Goal: Information Seeking & Learning: Learn about a topic

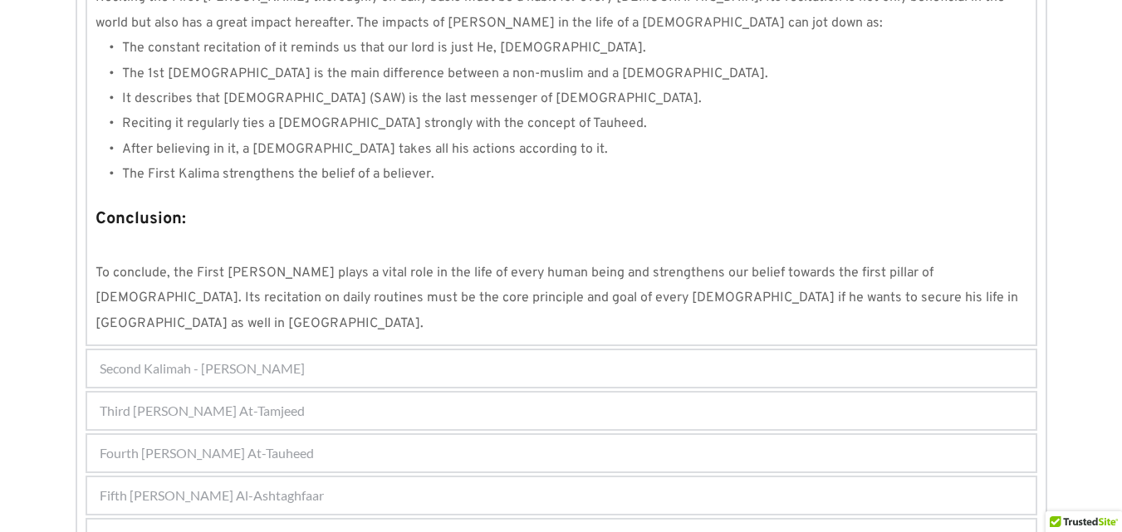
scroll to position [1603, 0]
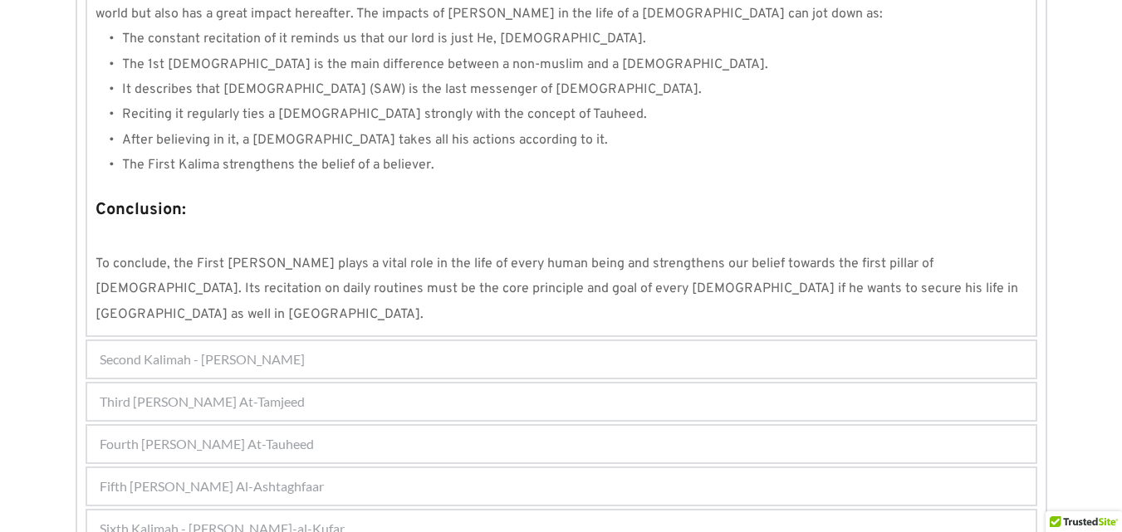
click at [695, 511] on div "Sixth Kalimah - [PERSON_NAME]-al-Kufar" at bounding box center [561, 529] width 948 height 37
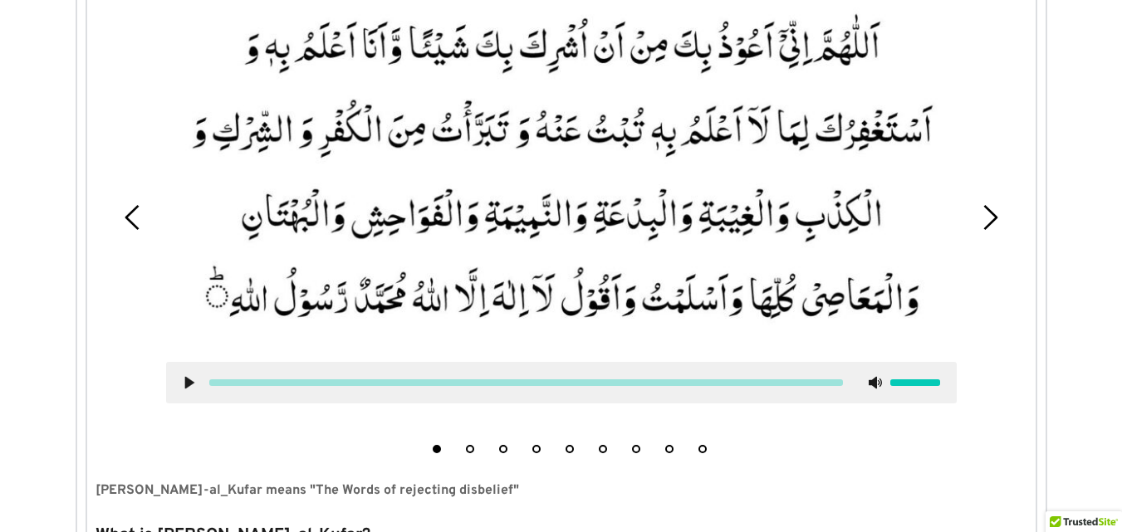
scroll to position [615, 0]
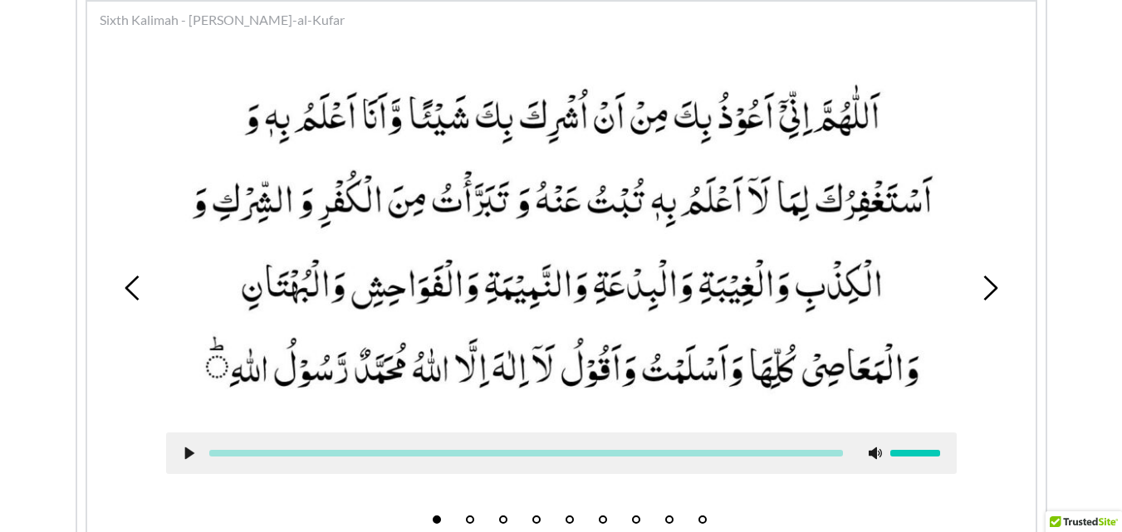
click at [581, 245] on picture at bounding box center [561, 241] width 791 height 350
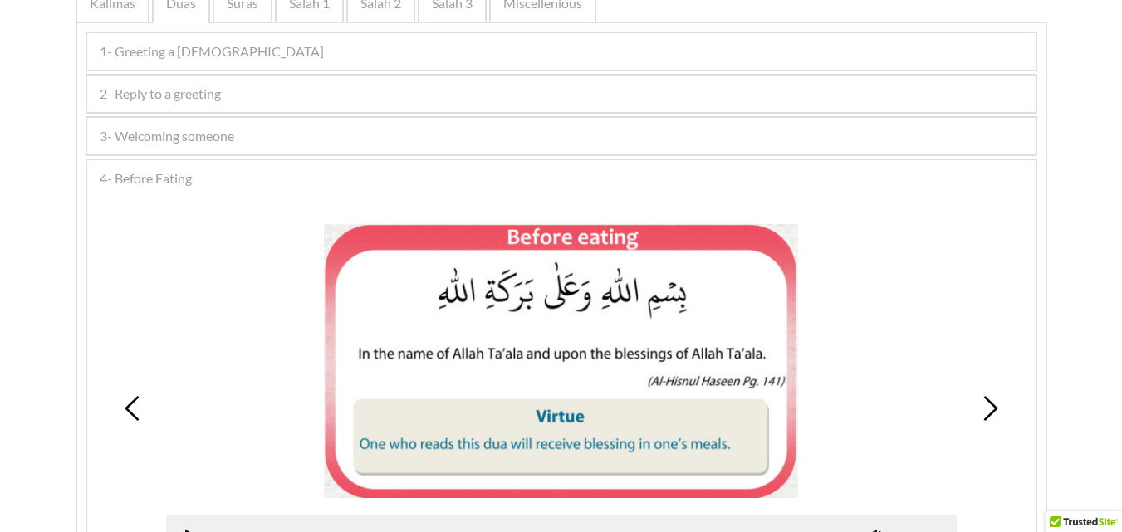
scroll to position [455, 0]
